Goal: Information Seeking & Learning: Learn about a topic

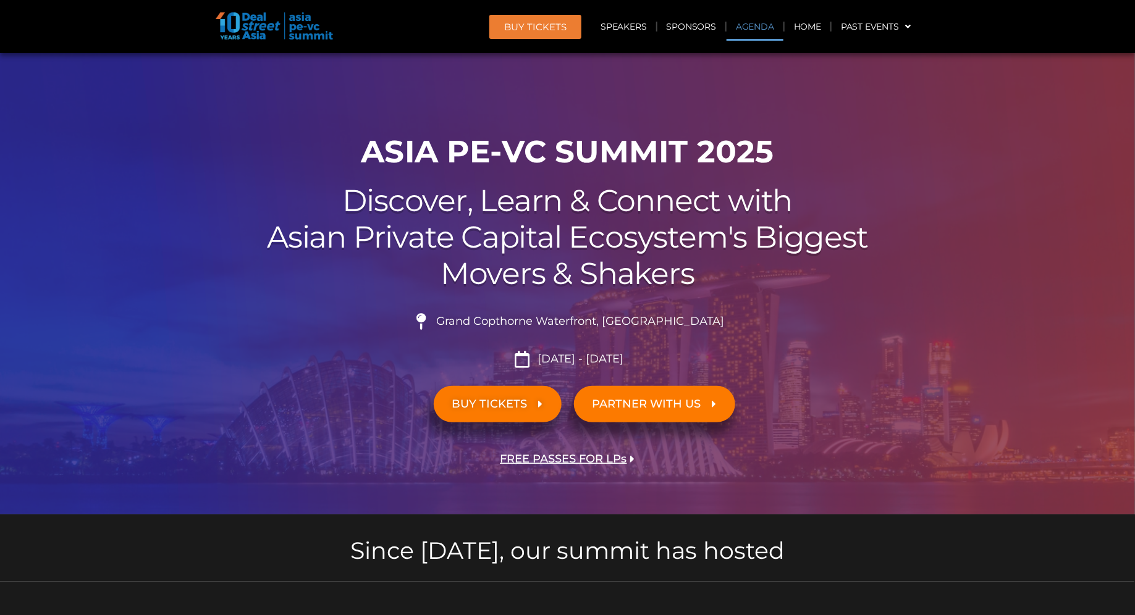
click at [746, 28] on link "Agenda" at bounding box center [754, 26] width 57 height 28
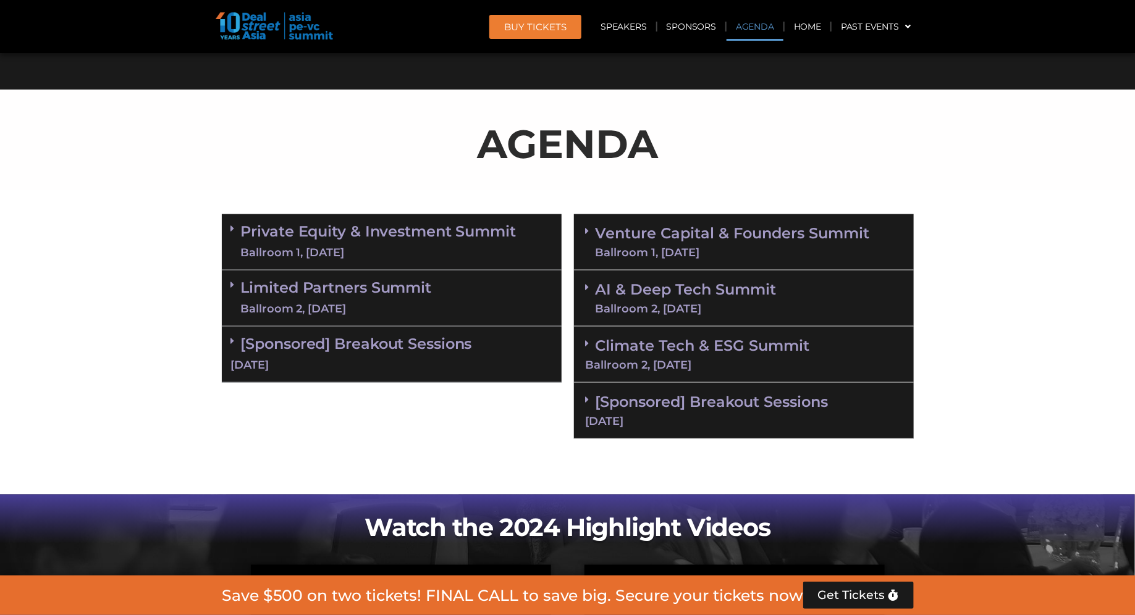
scroll to position [657, 0]
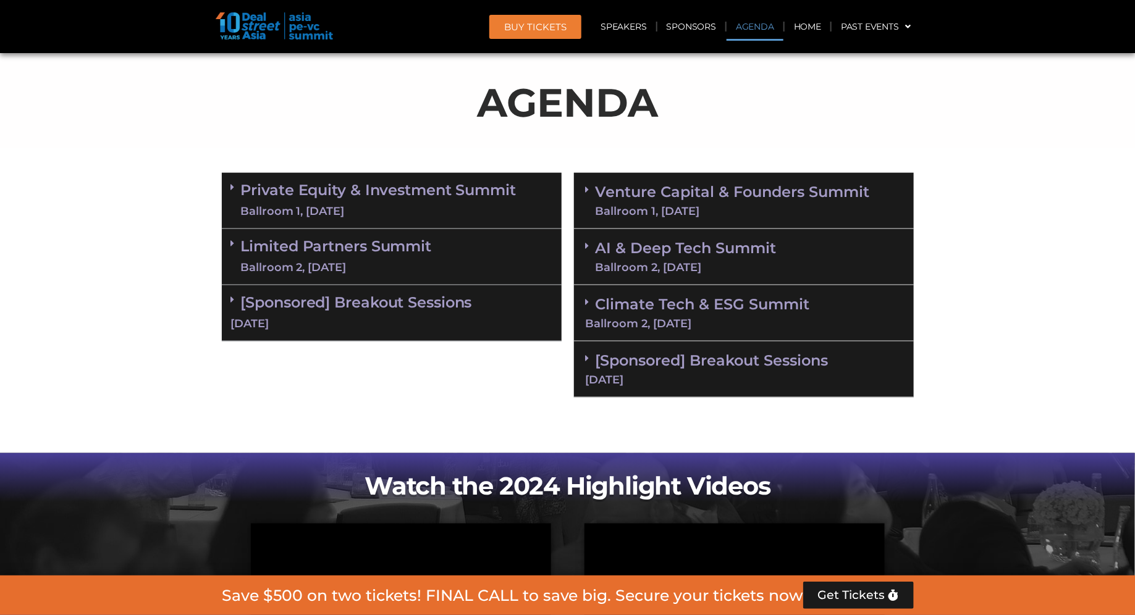
click at [387, 207] on div "Ballroom 1, [DATE]" at bounding box center [378, 211] width 275 height 15
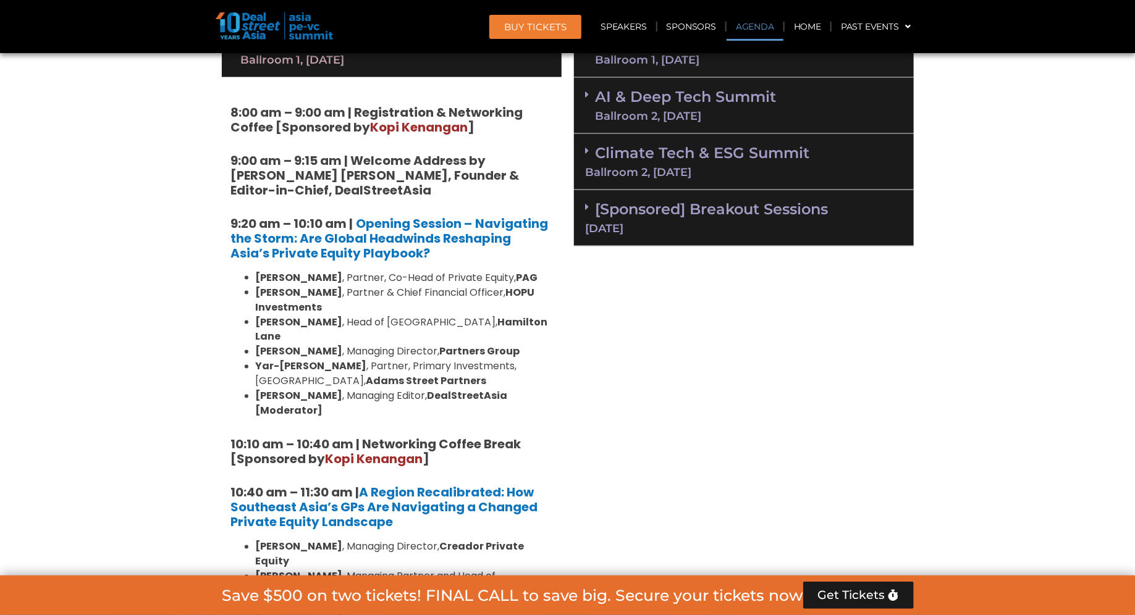
scroll to position [809, 0]
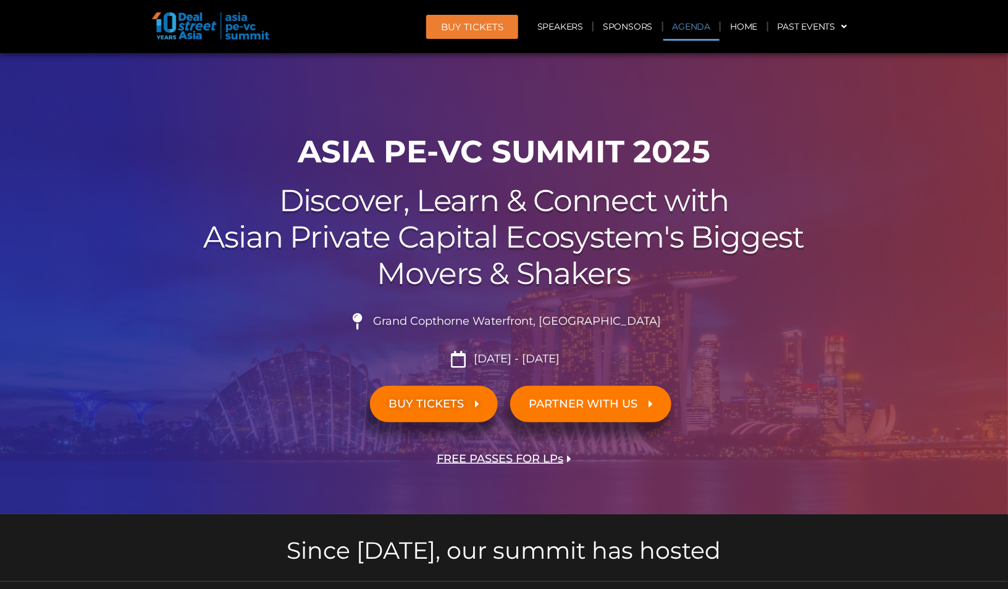
click at [706, 28] on link "Agenda" at bounding box center [691, 26] width 57 height 28
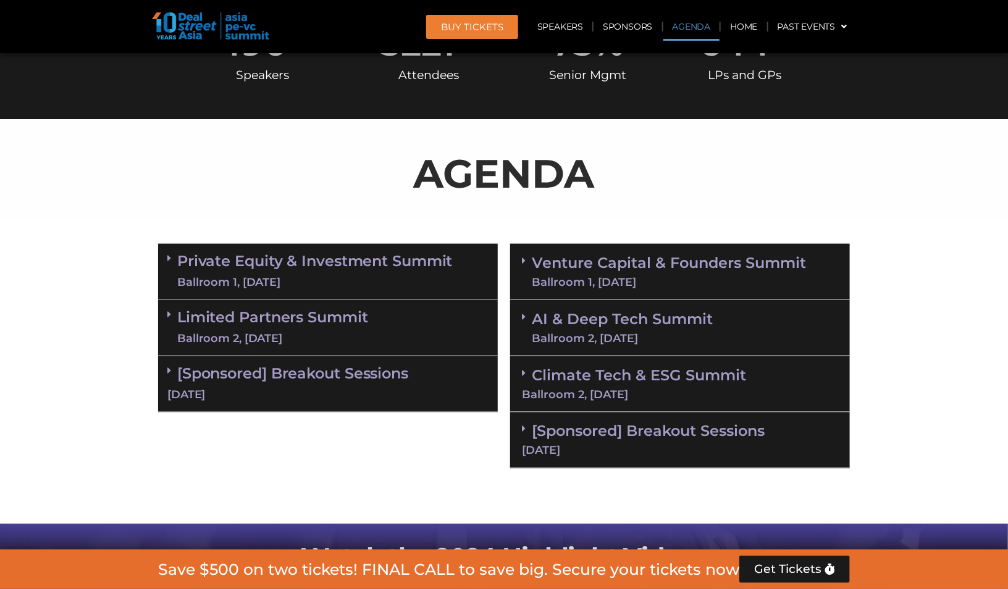
scroll to position [657, 0]
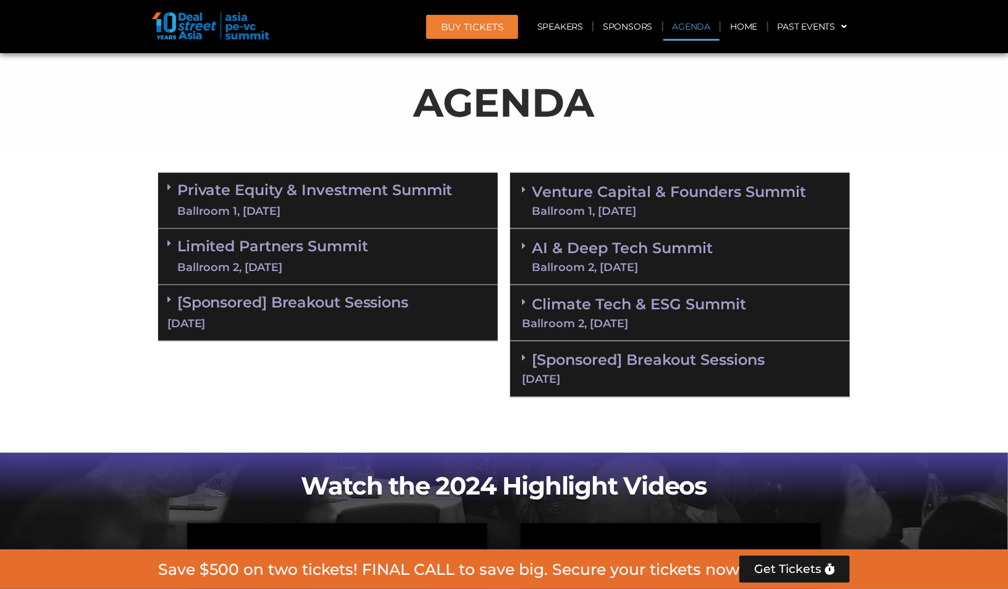
click at [412, 198] on link "Private Equity & Investment Summit Ballroom 1, [DATE]" at bounding box center [314, 200] width 275 height 37
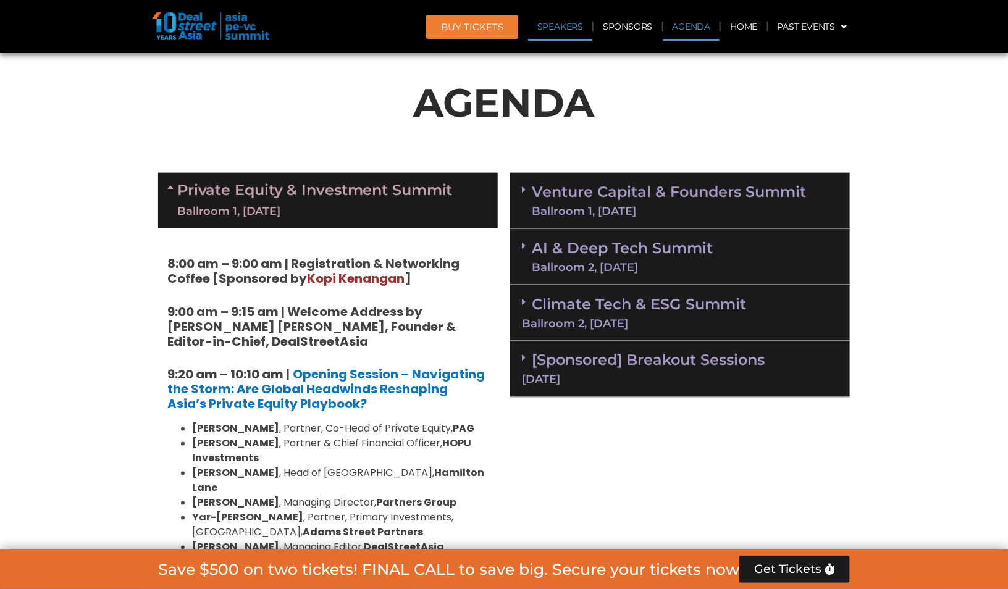
click at [565, 19] on link "Speakers" at bounding box center [560, 26] width 64 height 28
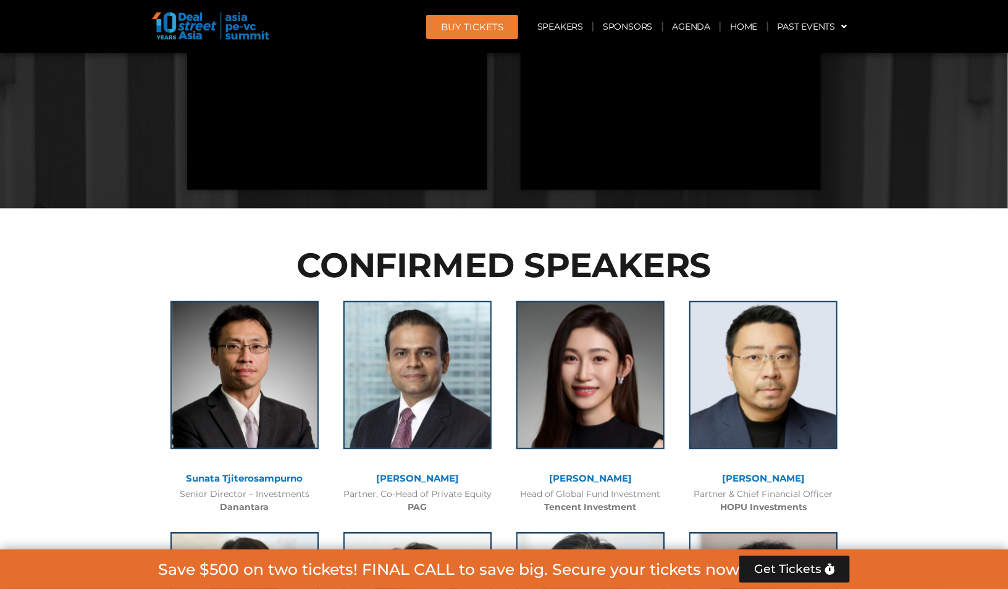
scroll to position [8899, 0]
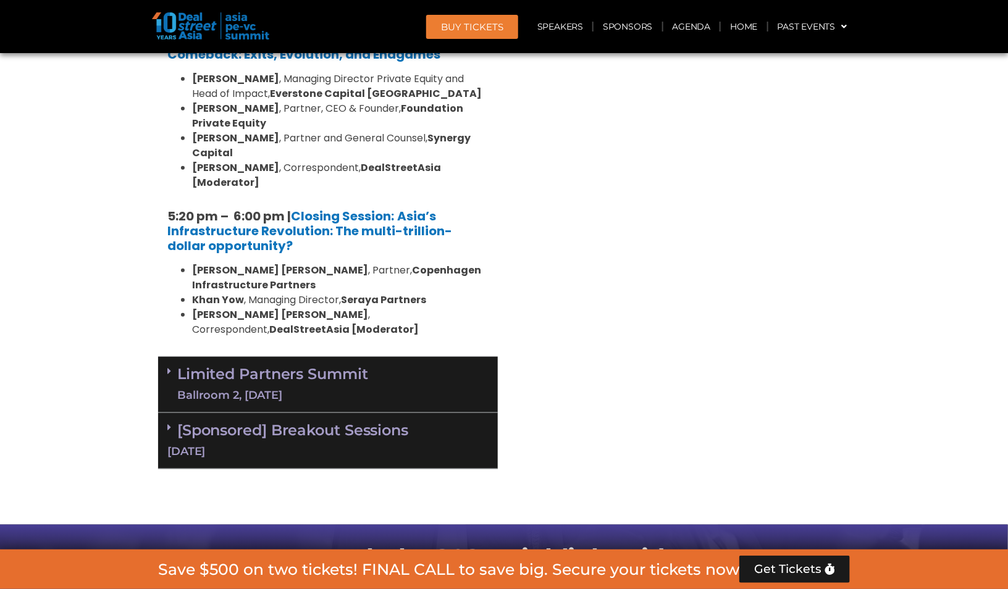
scroll to position [2381, 0]
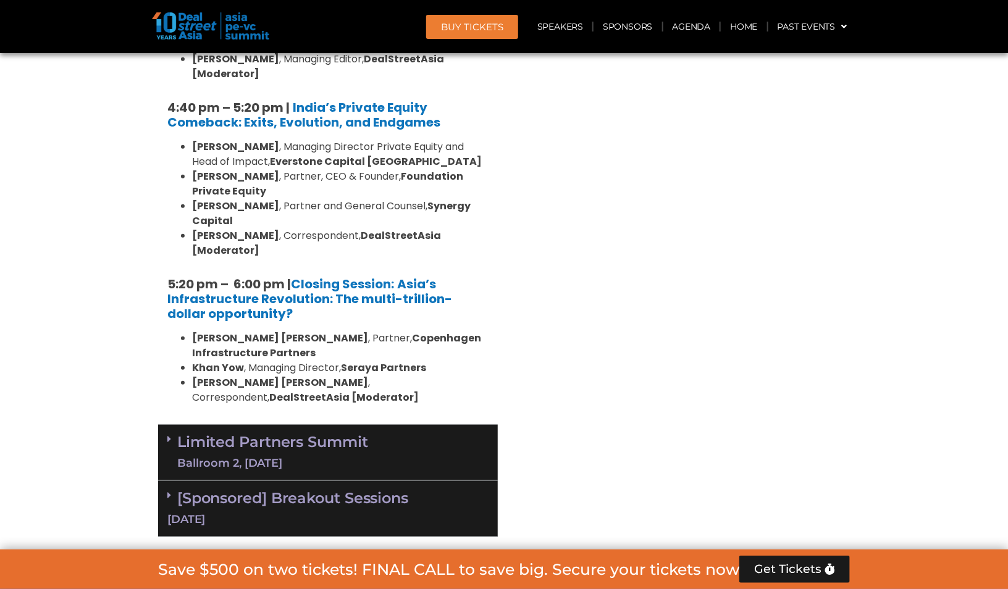
click at [271, 512] on div "[DATE]" at bounding box center [327, 519] width 321 height 15
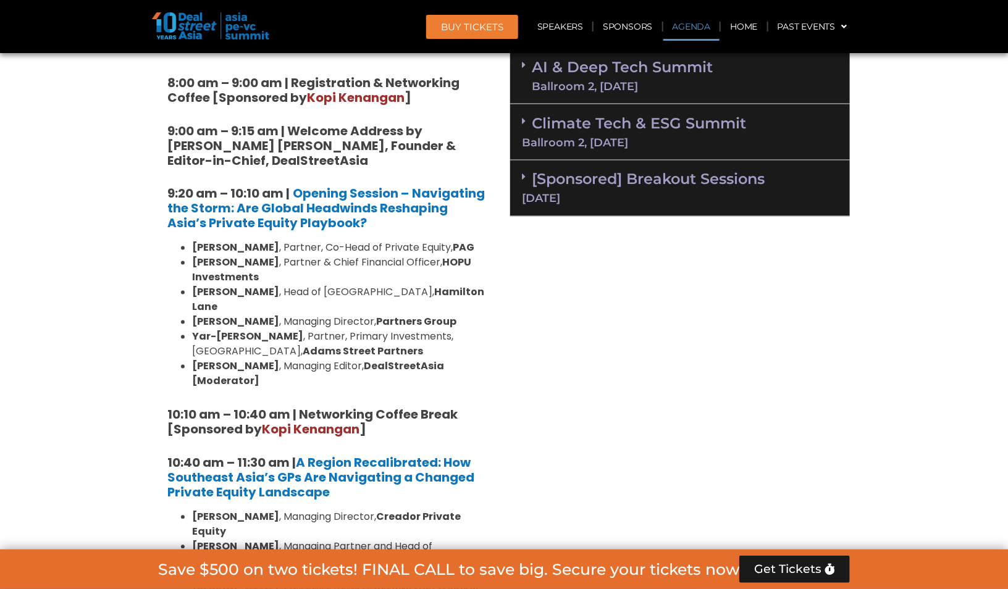
scroll to position [836, 0]
